Goal: Navigation & Orientation: Find specific page/section

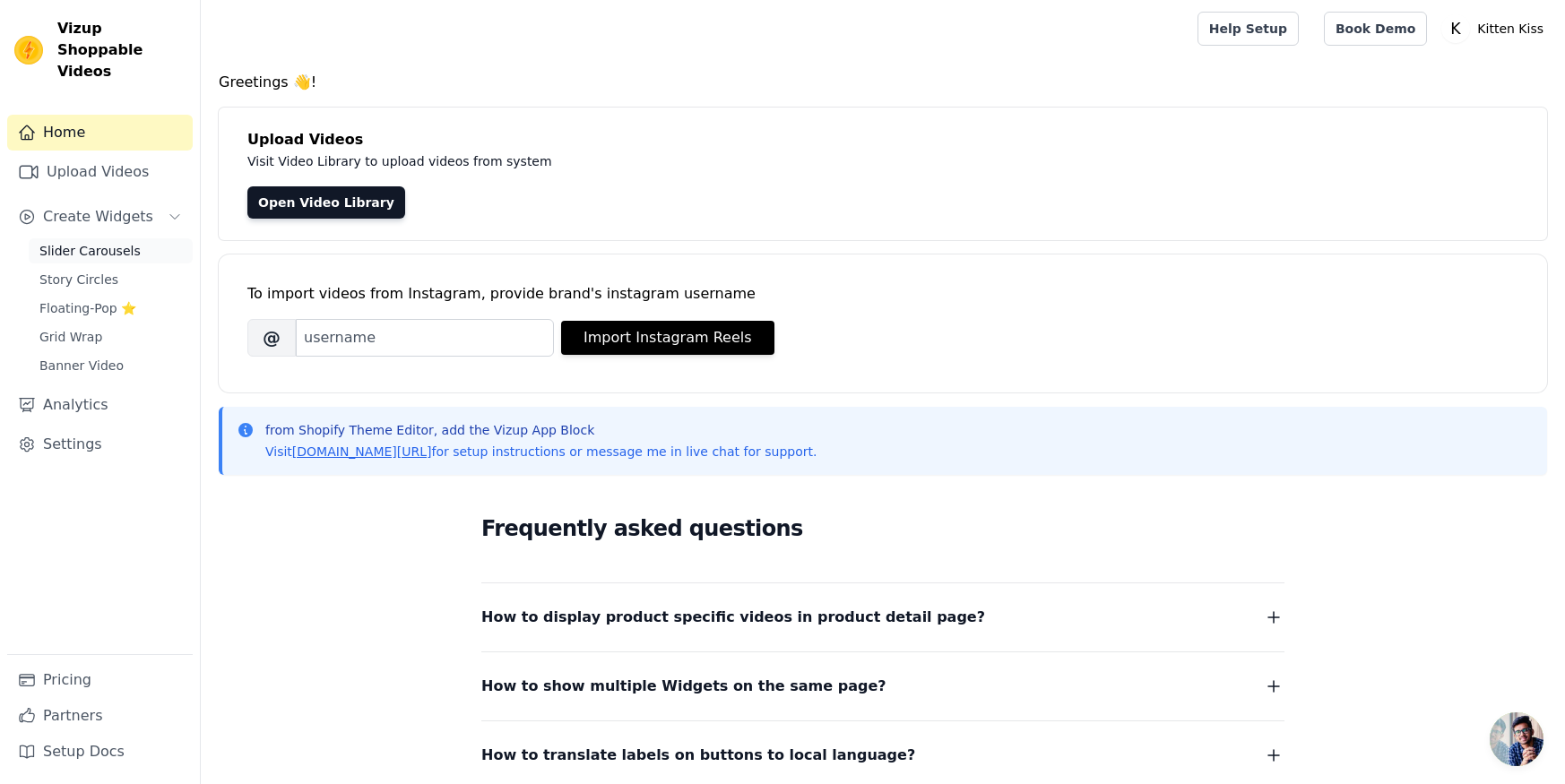
click at [120, 242] on span "Slider Carousels" at bounding box center [91, 251] width 102 height 18
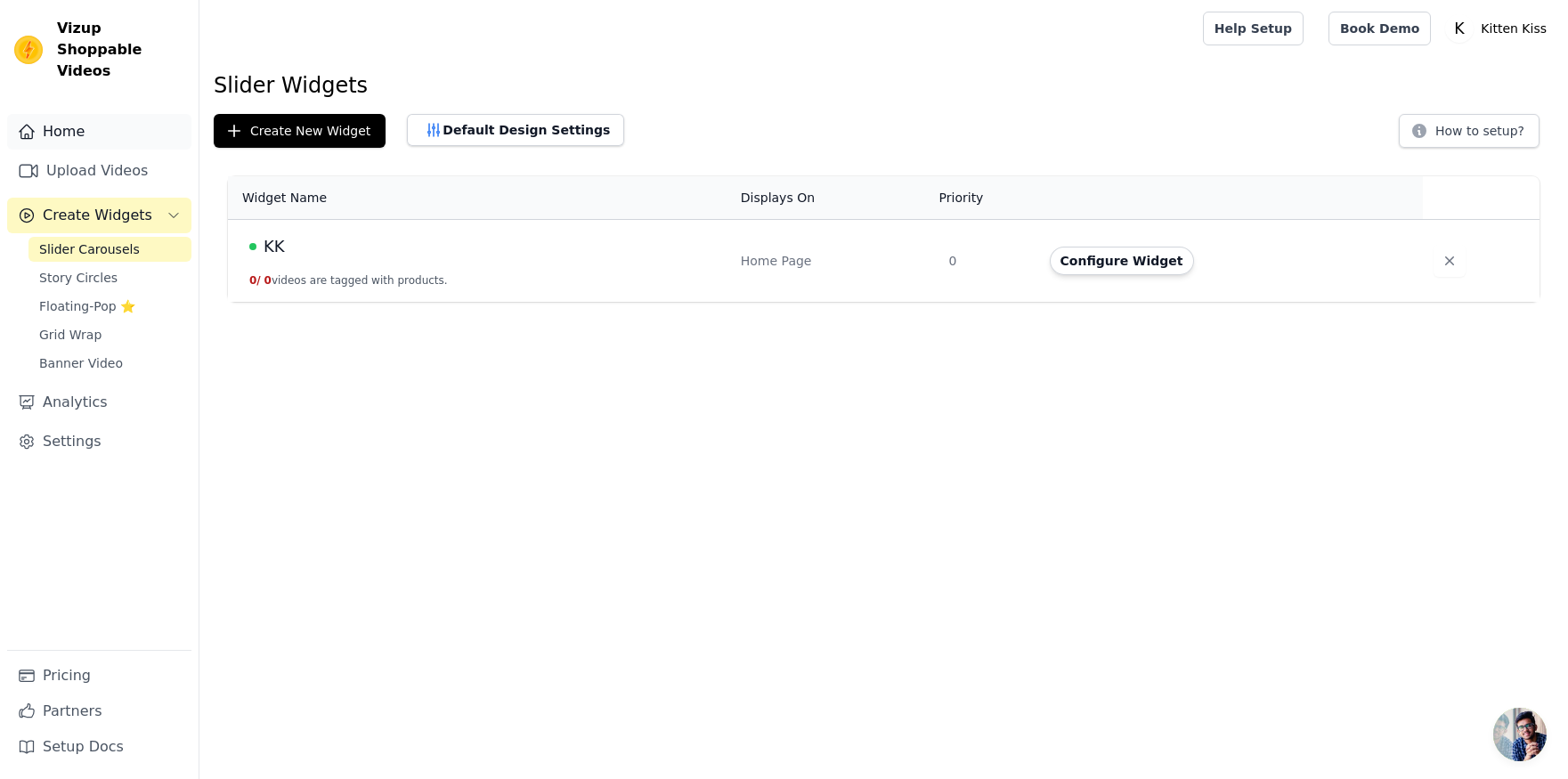
click at [95, 116] on link "Home" at bounding box center [99, 132] width 185 height 36
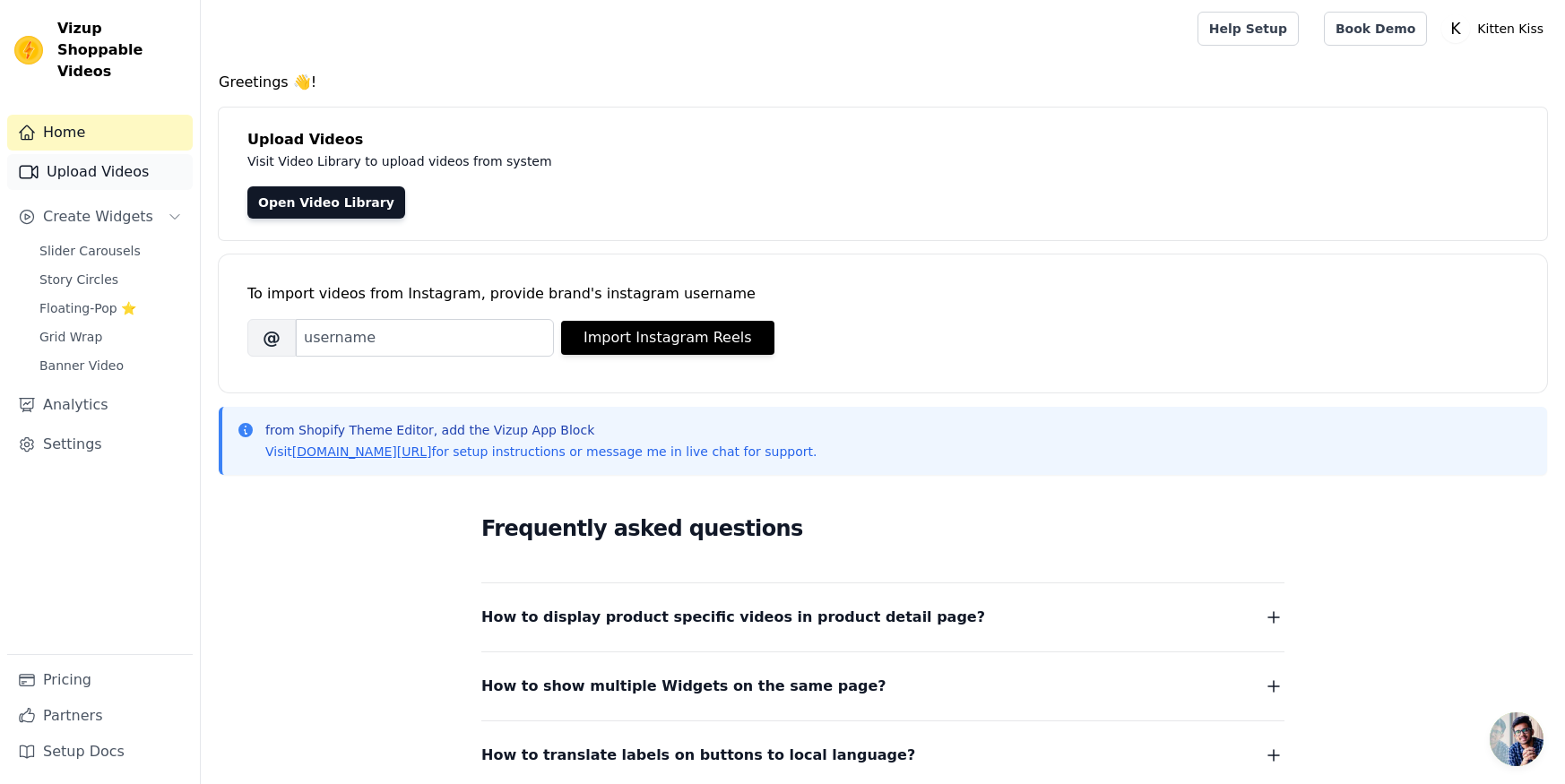
click at [91, 162] on link "Upload Videos" at bounding box center [100, 172] width 186 height 36
